Goal: Task Accomplishment & Management: Use online tool/utility

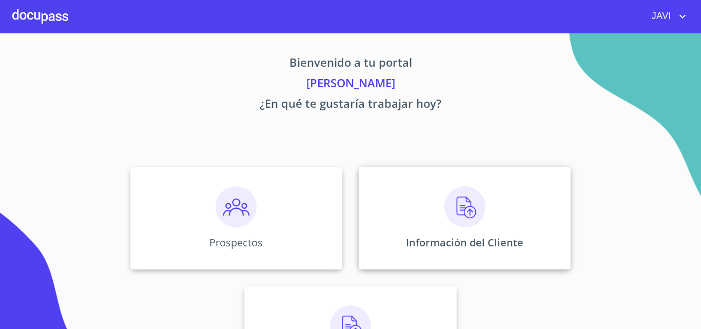
click at [471, 207] on img at bounding box center [464, 206] width 41 height 41
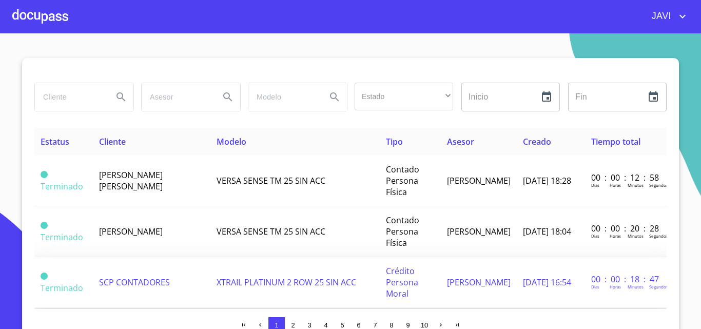
click at [122, 285] on span "SCP CONTADORES" at bounding box center [134, 282] width 71 height 11
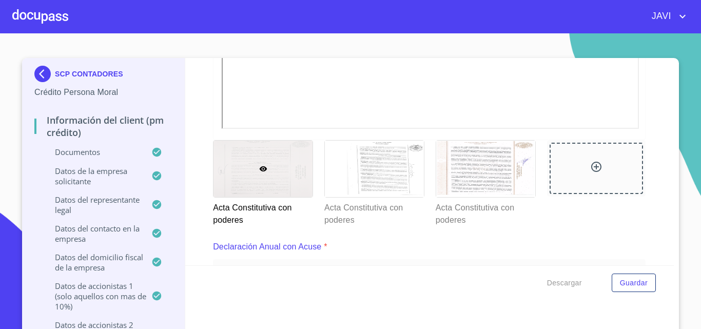
scroll to position [3080, 0]
click at [260, 169] on icon at bounding box center [263, 167] width 8 height 8
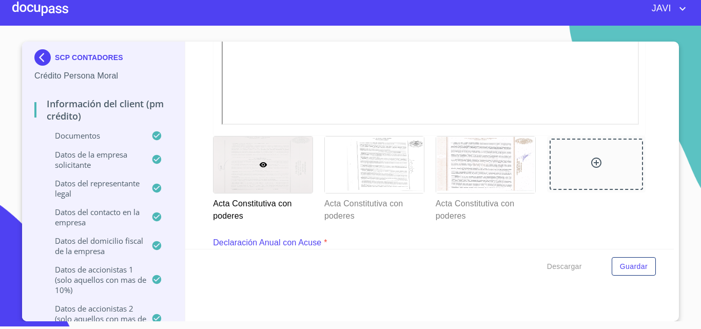
scroll to position [3068, 0]
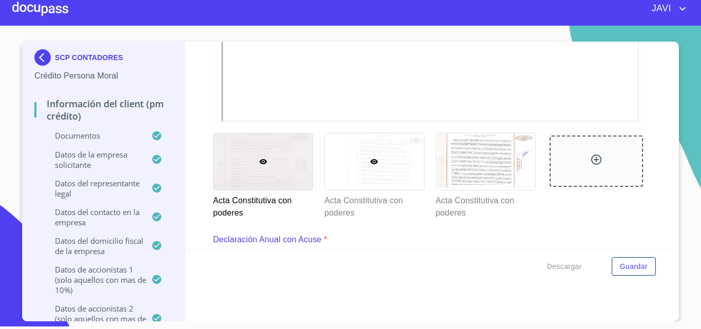
click at [370, 161] on icon at bounding box center [374, 162] width 8 height 8
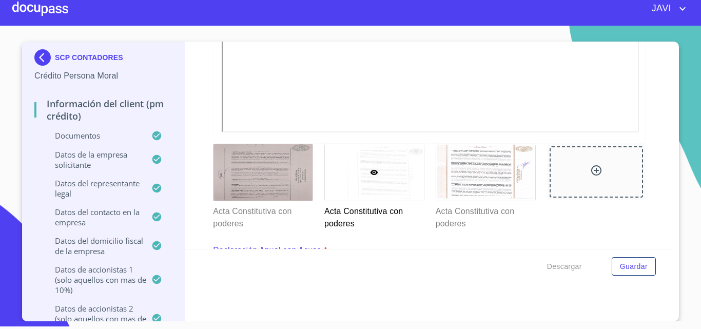
scroll to position [3120, 0]
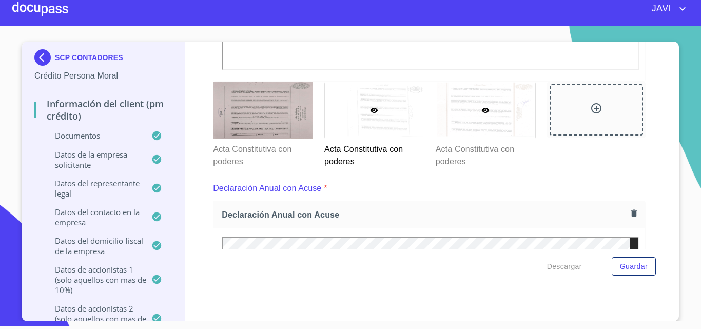
click at [481, 110] on icon at bounding box center [485, 110] width 8 height 8
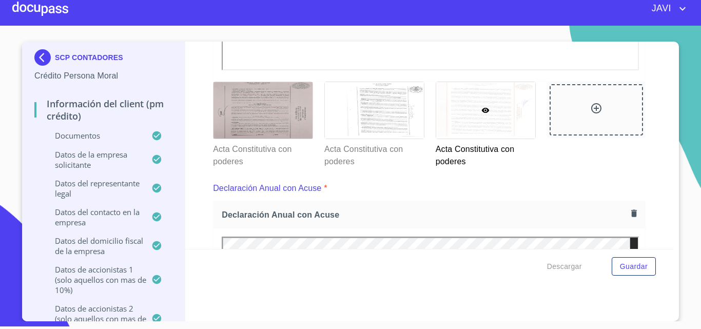
scroll to position [2812, 0]
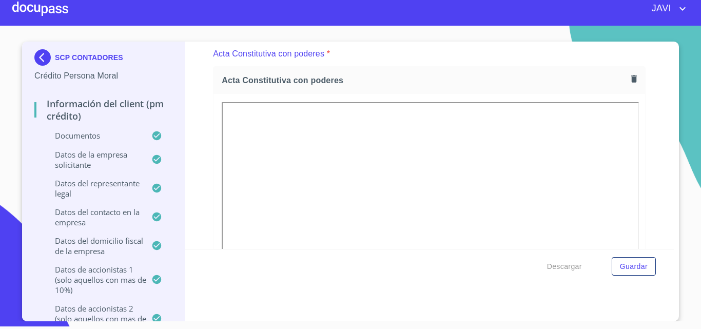
click at [39, 9] on div at bounding box center [40, 8] width 56 height 33
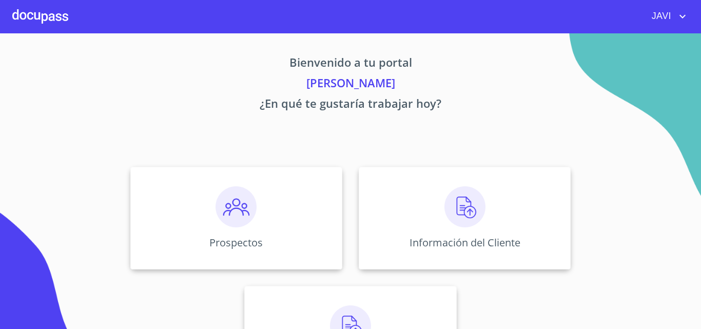
click at [679, 17] on icon "account of current user" at bounding box center [682, 16] width 12 height 12
click at [677, 26] on li "Salir" at bounding box center [671, 21] width 33 height 18
